Goal: Obtain resource: Download file/media

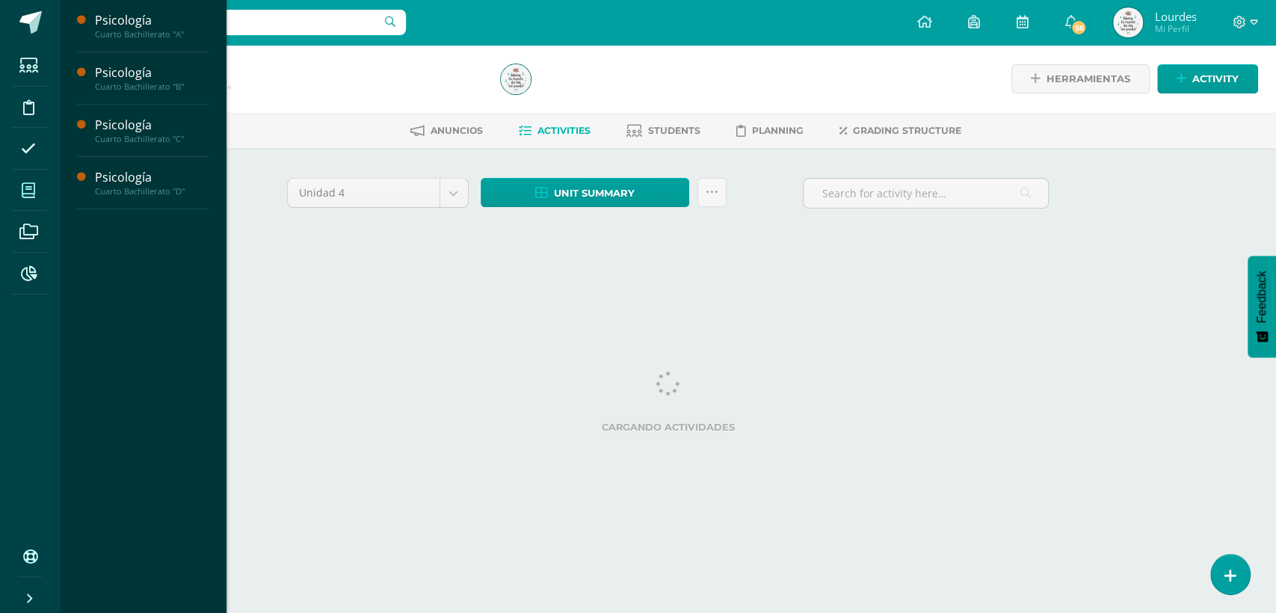
click at [19, 192] on span at bounding box center [29, 190] width 34 height 34
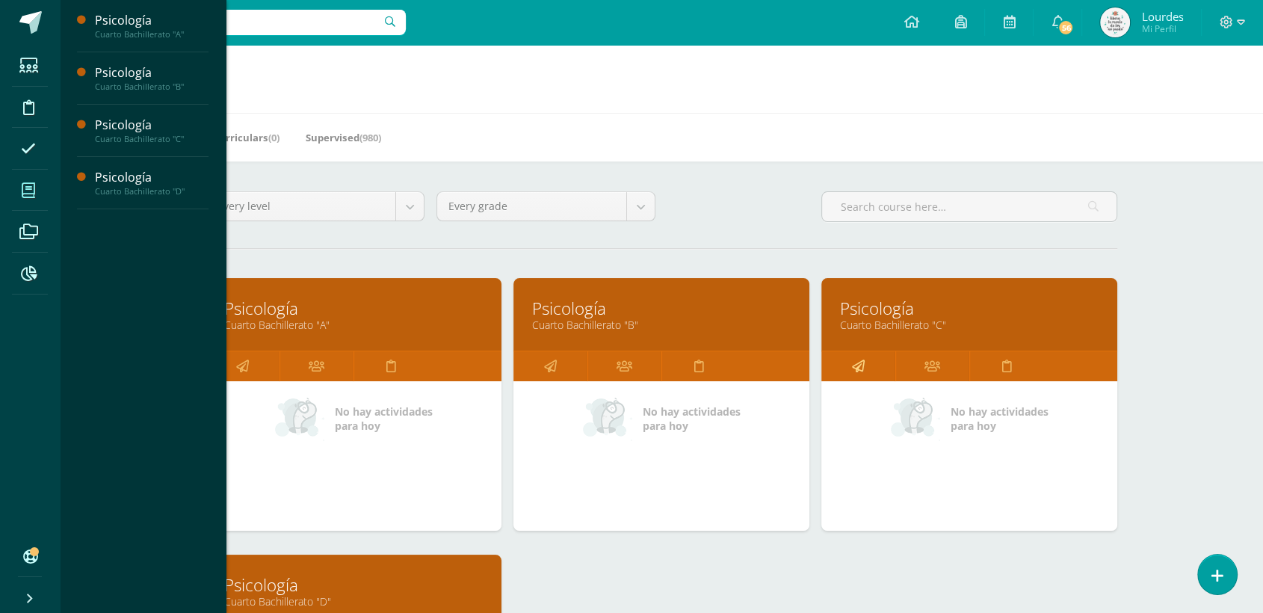
click at [860, 368] on icon at bounding box center [858, 365] width 13 height 29
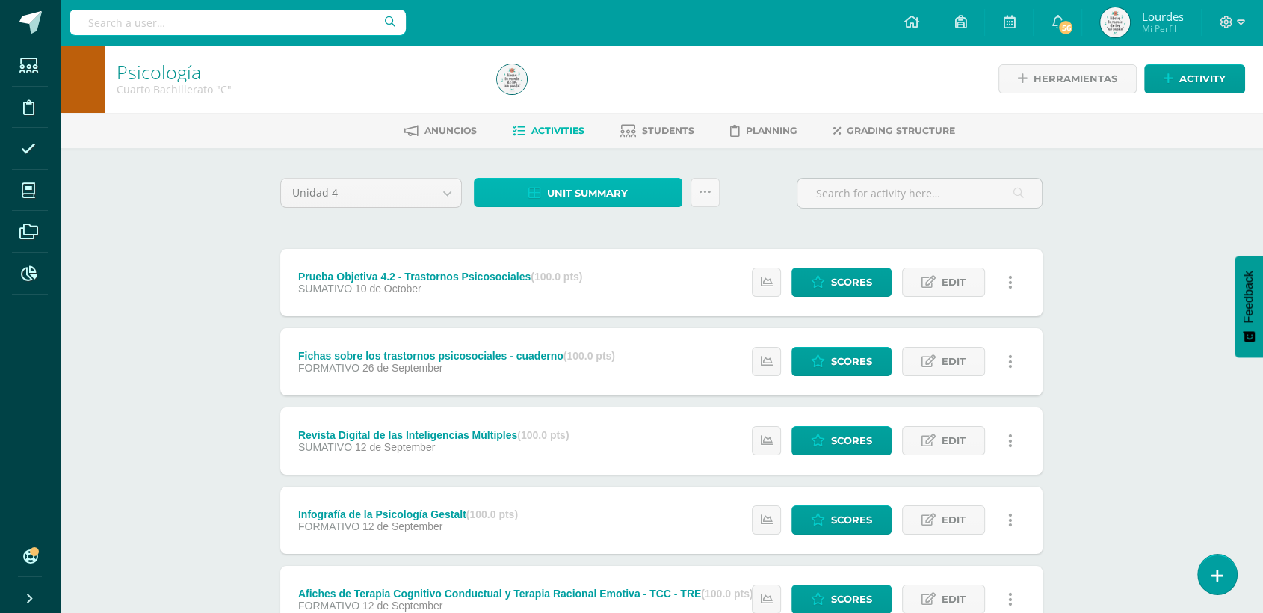
click at [549, 189] on span "Unit summary" at bounding box center [587, 193] width 81 height 28
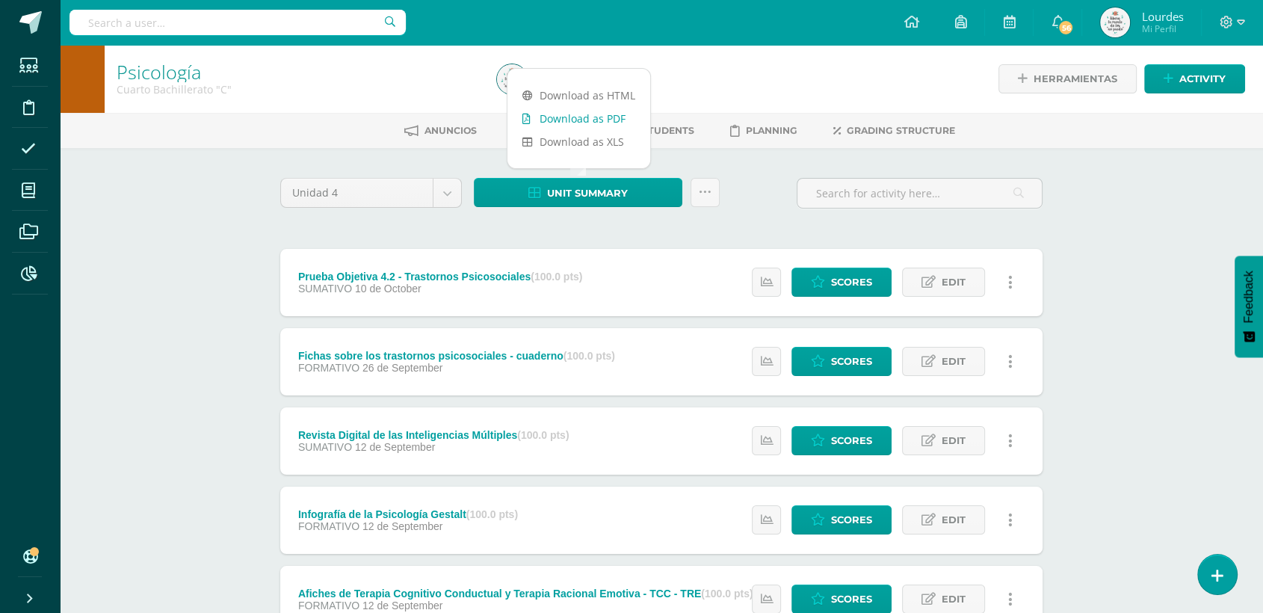
click at [568, 114] on link "Download as PDF" at bounding box center [579, 118] width 143 height 23
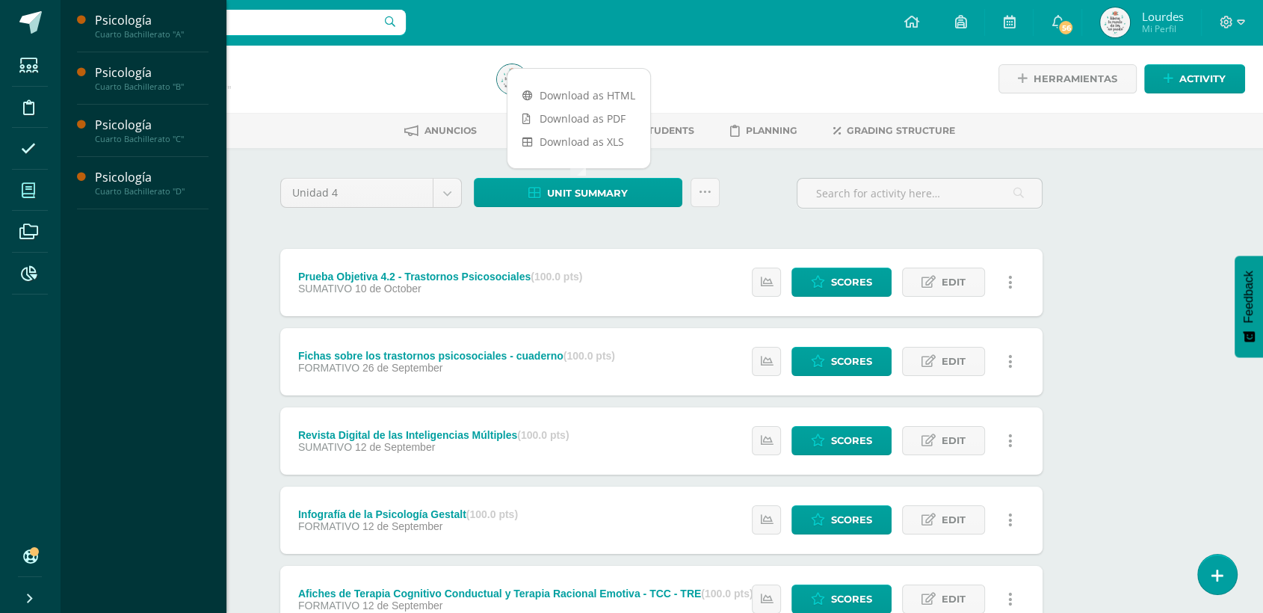
click at [25, 183] on icon at bounding box center [28, 190] width 13 height 15
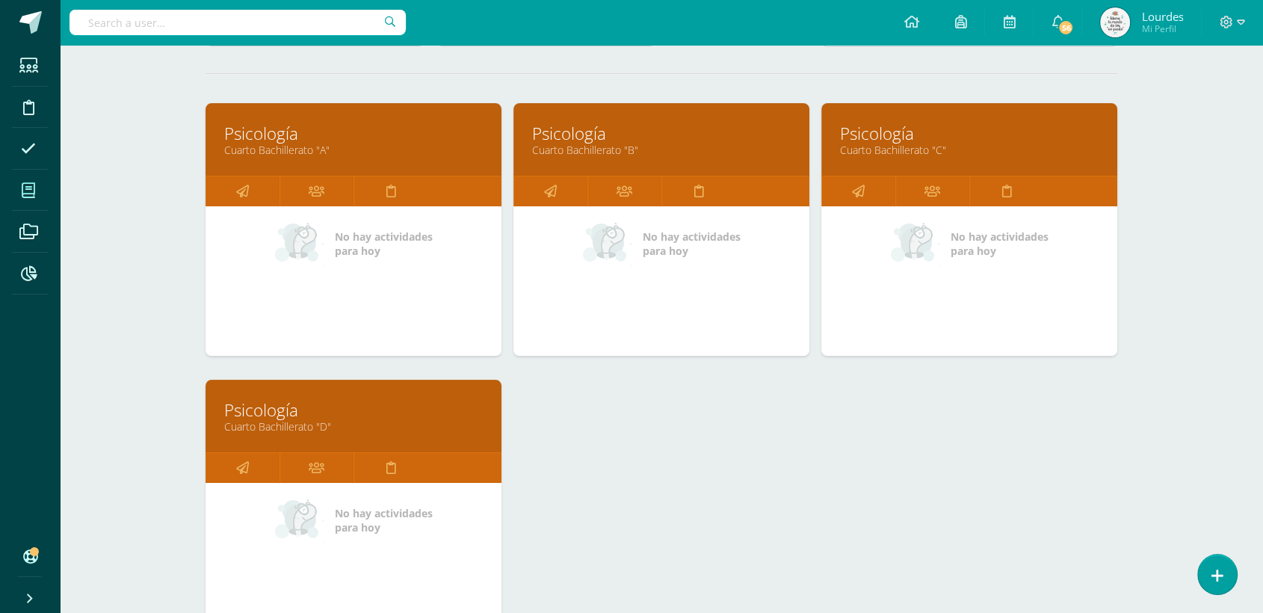
scroll to position [320, 0]
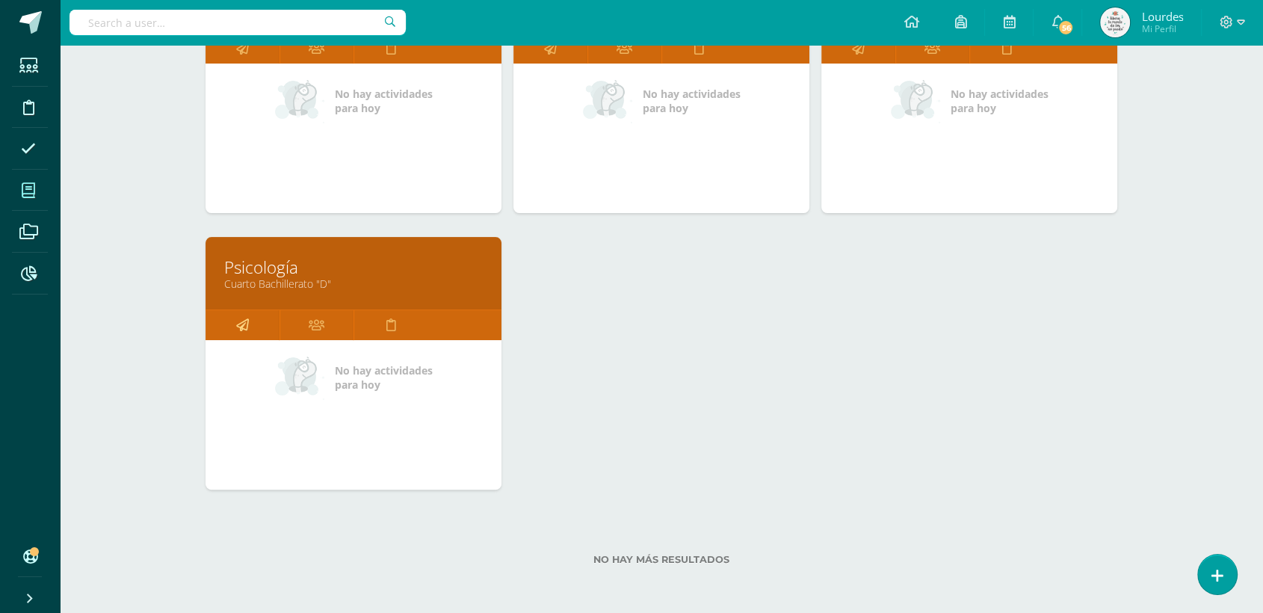
click at [249, 320] on link at bounding box center [243, 325] width 74 height 30
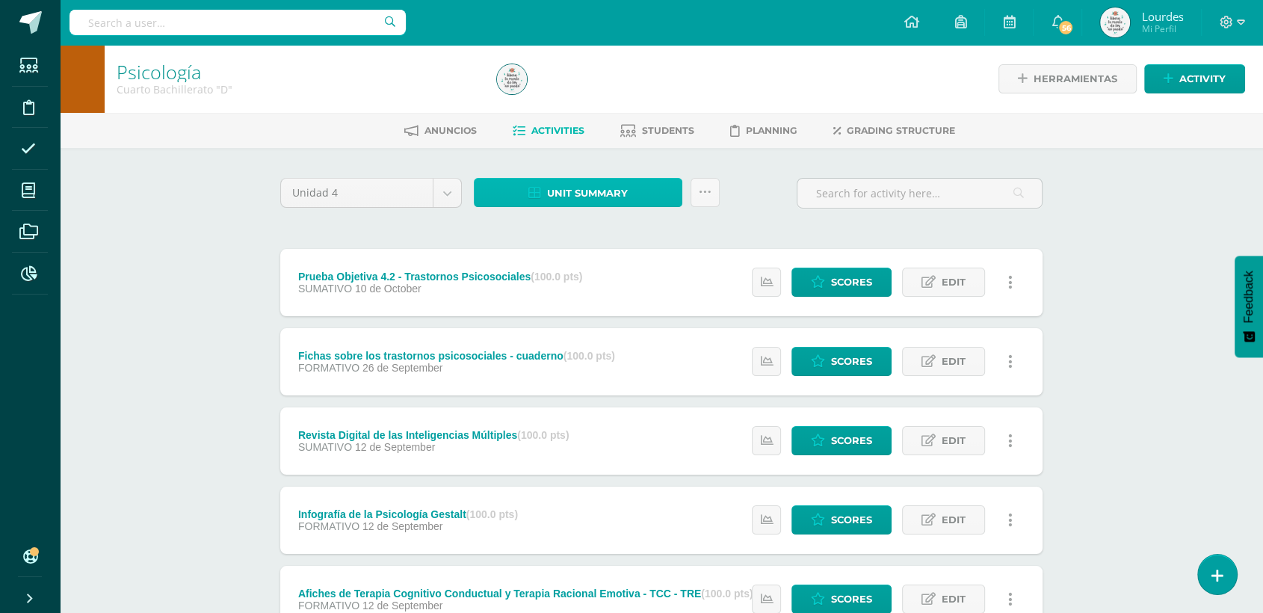
click at [543, 188] on link "Unit summary" at bounding box center [578, 192] width 209 height 29
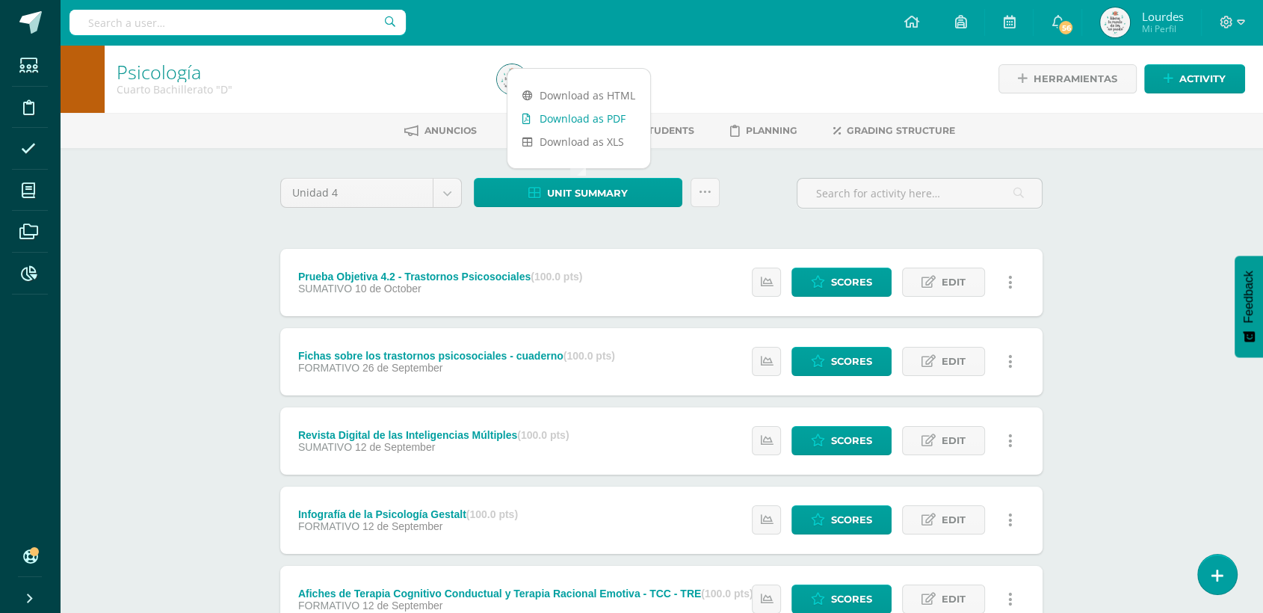
click at [564, 114] on link "Download as PDF" at bounding box center [579, 118] width 143 height 23
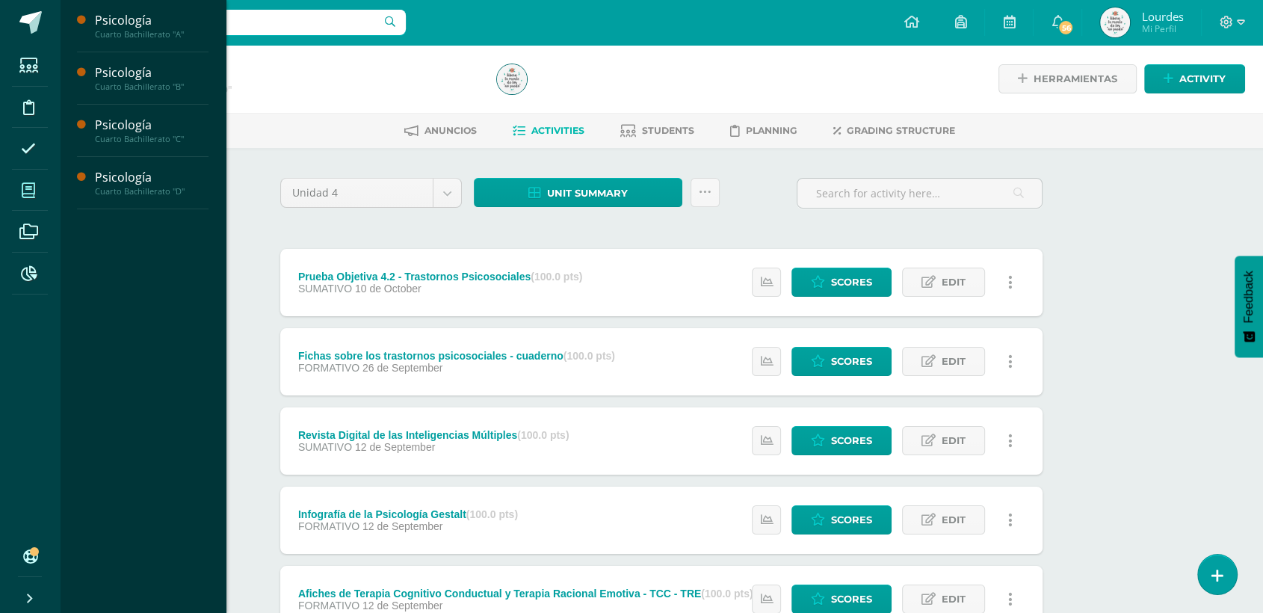
click at [37, 187] on span at bounding box center [29, 190] width 34 height 34
